Goal: Information Seeking & Learning: Learn about a topic

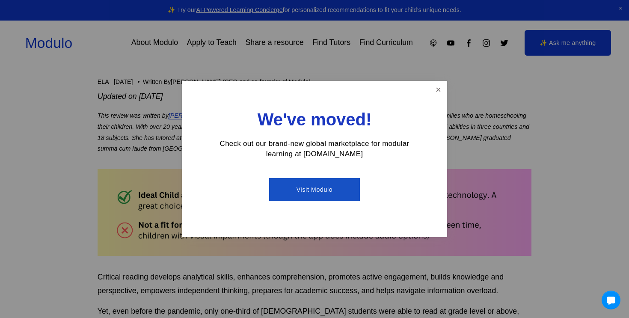
scroll to position [198, 0]
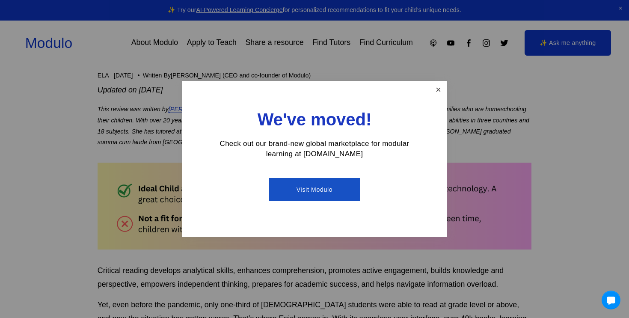
click at [442, 85] on link "Close" at bounding box center [438, 89] width 15 height 15
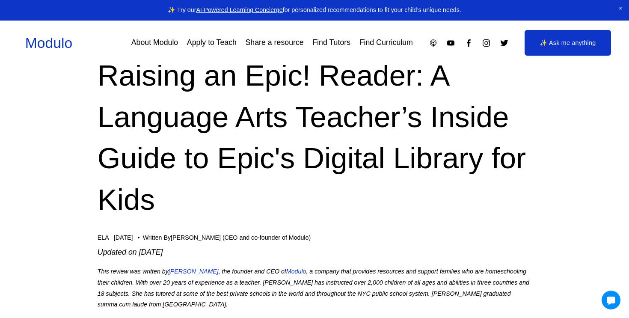
scroll to position [0, 0]
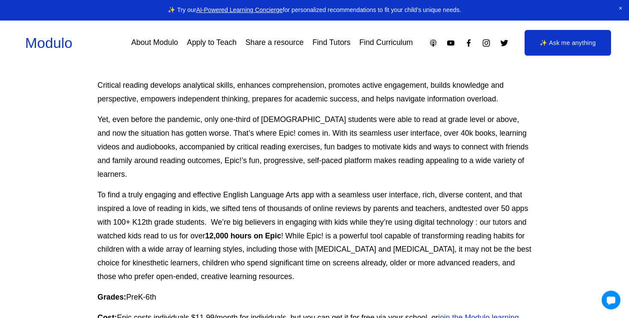
scroll to position [384, 0]
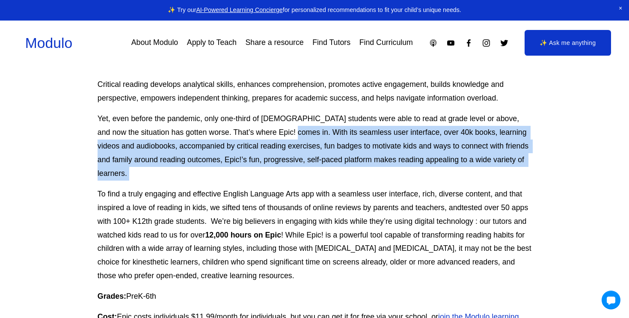
drag, startPoint x: 274, startPoint y: 136, endPoint x: 279, endPoint y: 169, distance: 33.4
click at [279, 169] on div "Critical reading develops analytical skills, enhances comprehension, promotes a…" at bounding box center [315, 225] width 434 height 294
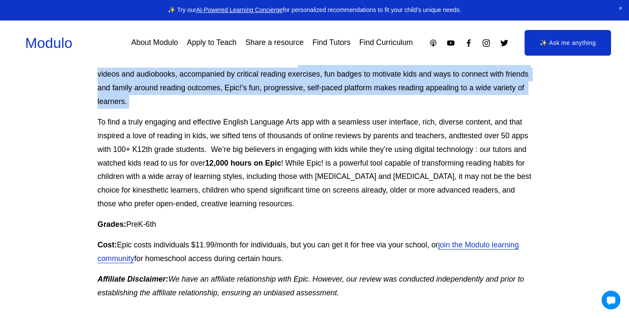
scroll to position [457, 0]
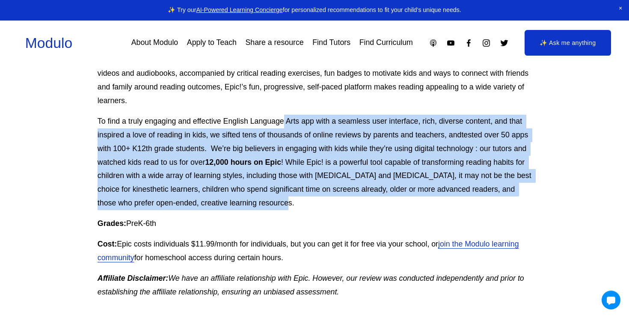
drag, startPoint x: 285, startPoint y: 107, endPoint x: 287, endPoint y: 190, distance: 83.1
click at [287, 189] on p "To find a truly engaging and effective English Language Arts app with a seamles…" at bounding box center [315, 163] width 434 height 96
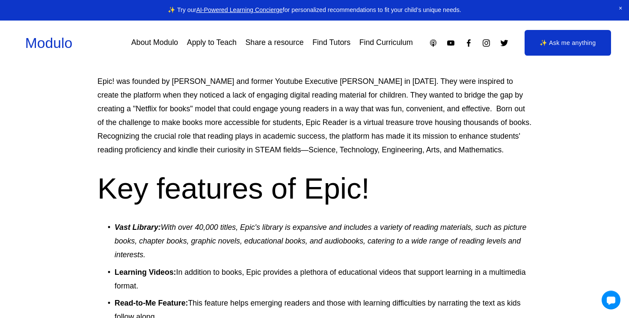
scroll to position [1100, 0]
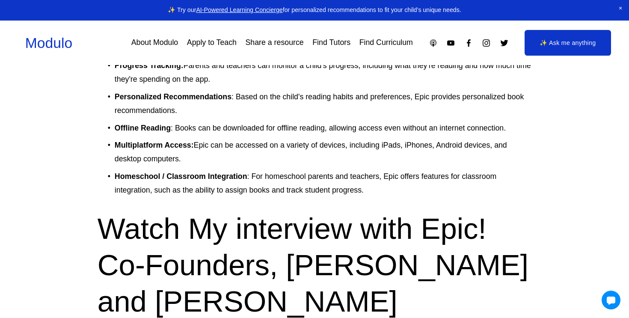
scroll to position [1438, 0]
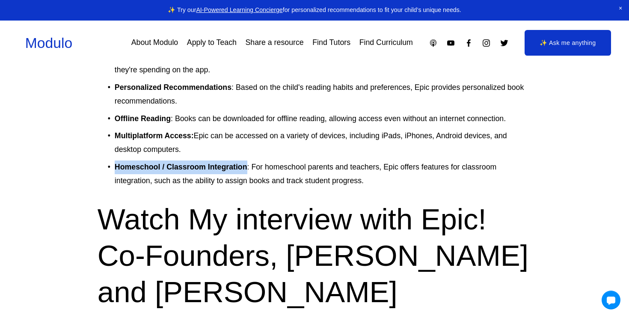
drag, startPoint x: 115, startPoint y: 188, endPoint x: 247, endPoint y: 186, distance: 132.3
click at [247, 186] on p "Homeschool / Classroom Integration : For homeschool parents and teachers, Epic …" at bounding box center [323, 174] width 417 height 27
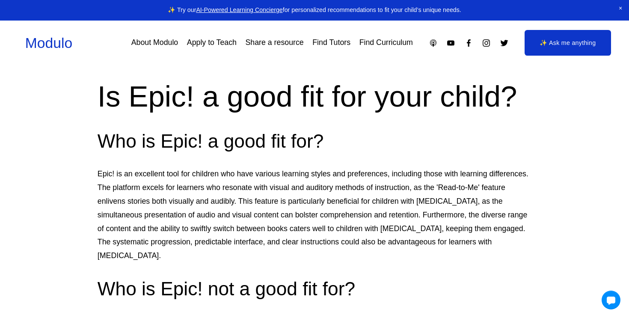
scroll to position [2390, 0]
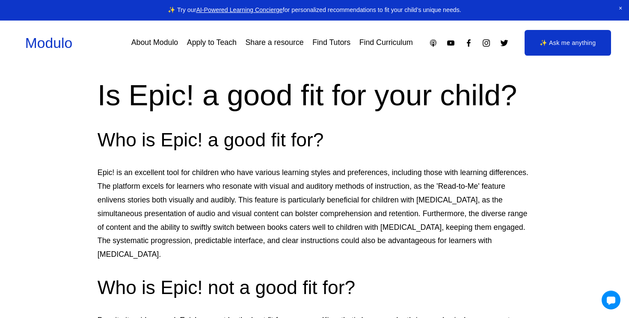
click at [179, 95] on div "Pros and Cons of Epic! Pros Broad Selection: The Epic app provides a large and …" at bounding box center [315, 116] width 434 height 965
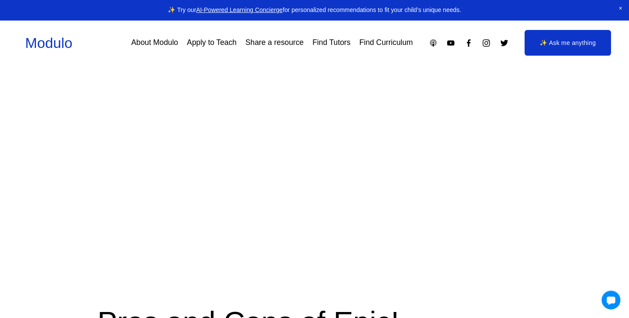
scroll to position [1407, 0]
